Goal: Task Accomplishment & Management: Manage account settings

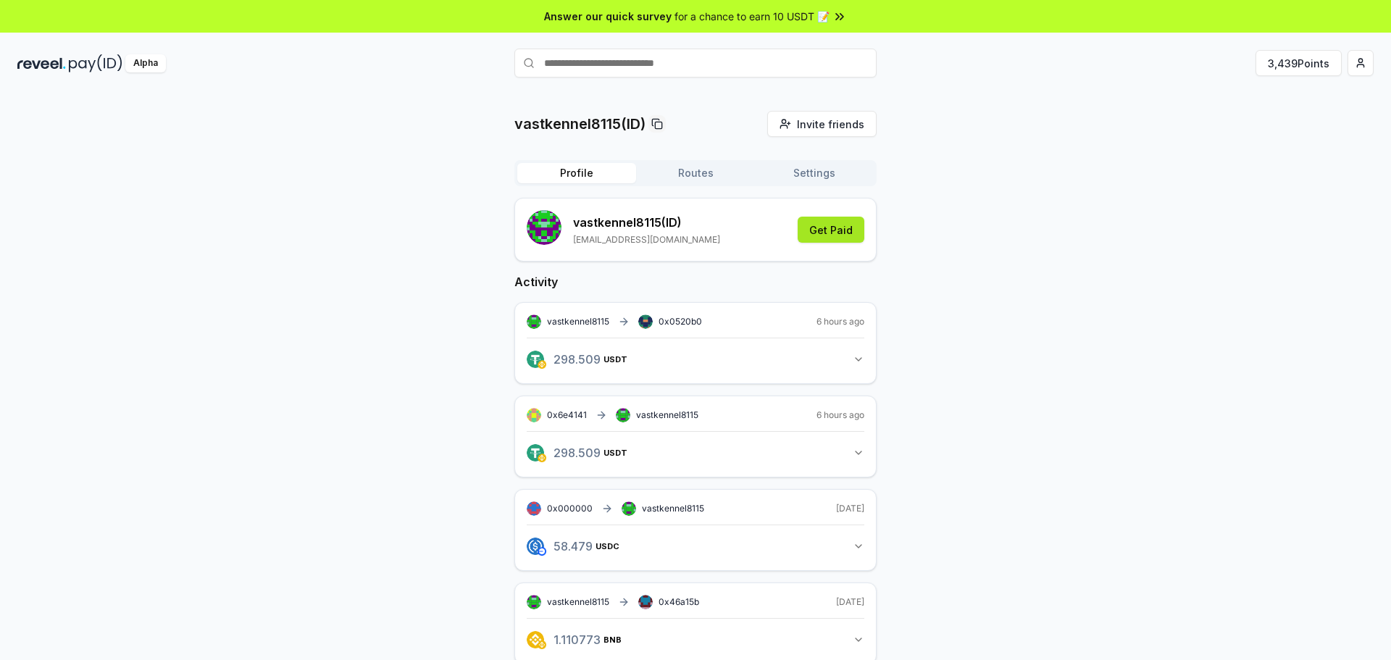
click at [843, 226] on button "Get Paid" at bounding box center [831, 230] width 67 height 26
click at [1313, 69] on button "3,439 Points" at bounding box center [1299, 63] width 86 height 26
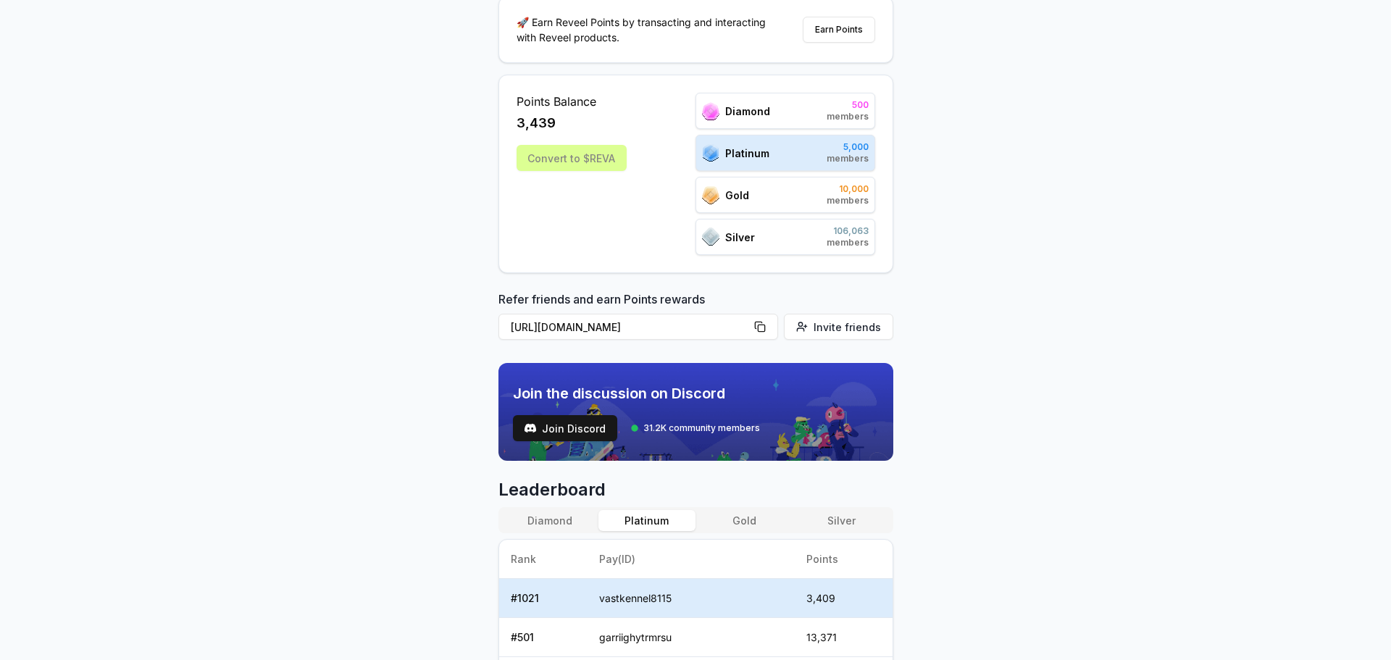
scroll to position [72, 0]
